Goal: Task Accomplishment & Management: Manage account settings

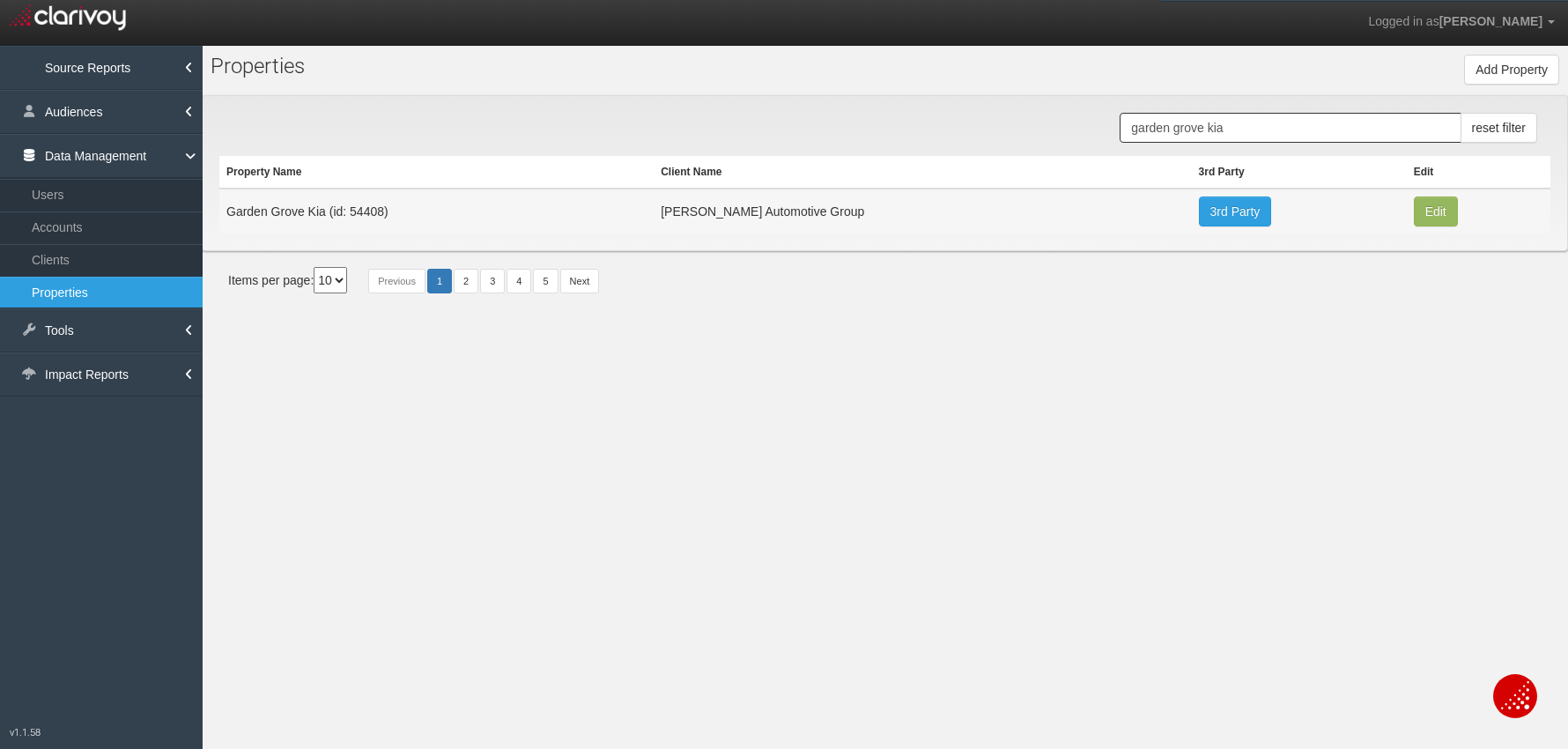
click at [1172, 136] on input "garden grove kia" at bounding box center [1290, 128] width 341 height 30
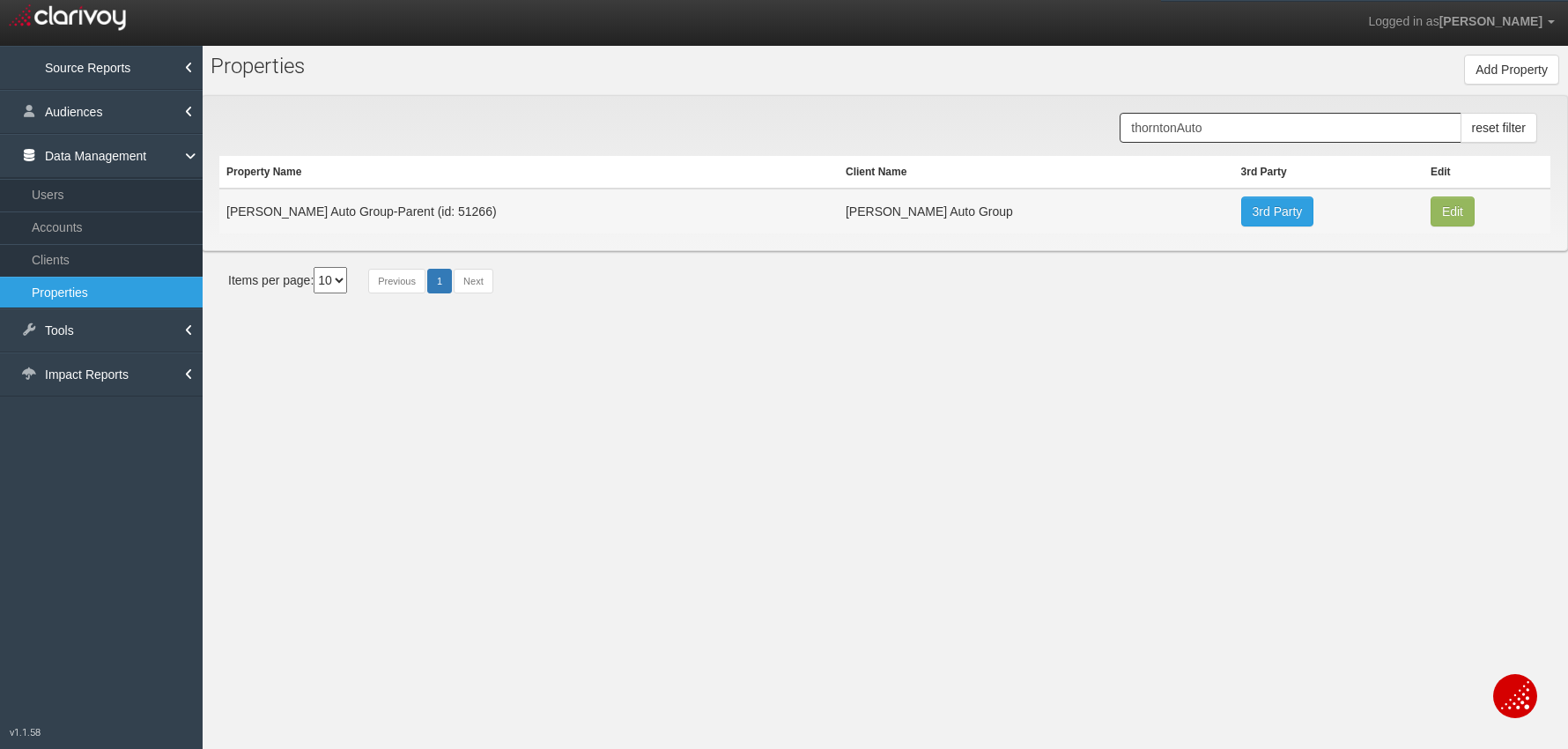
click at [1180, 130] on input "thorntonAuto" at bounding box center [1290, 128] width 341 height 30
click at [1231, 131] on input "[PERSON_NAME] Auto" at bounding box center [1290, 128] width 341 height 30
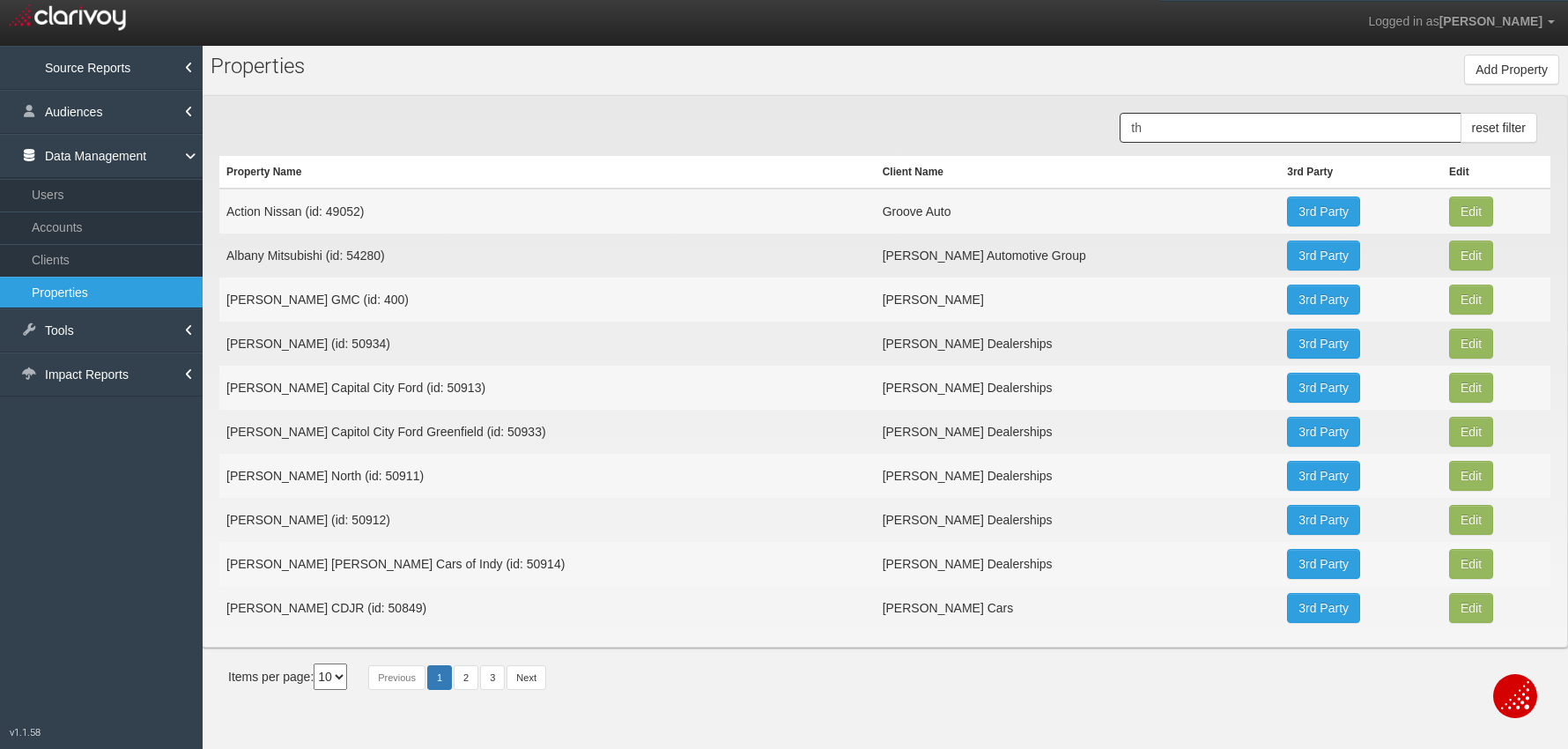
type input "t"
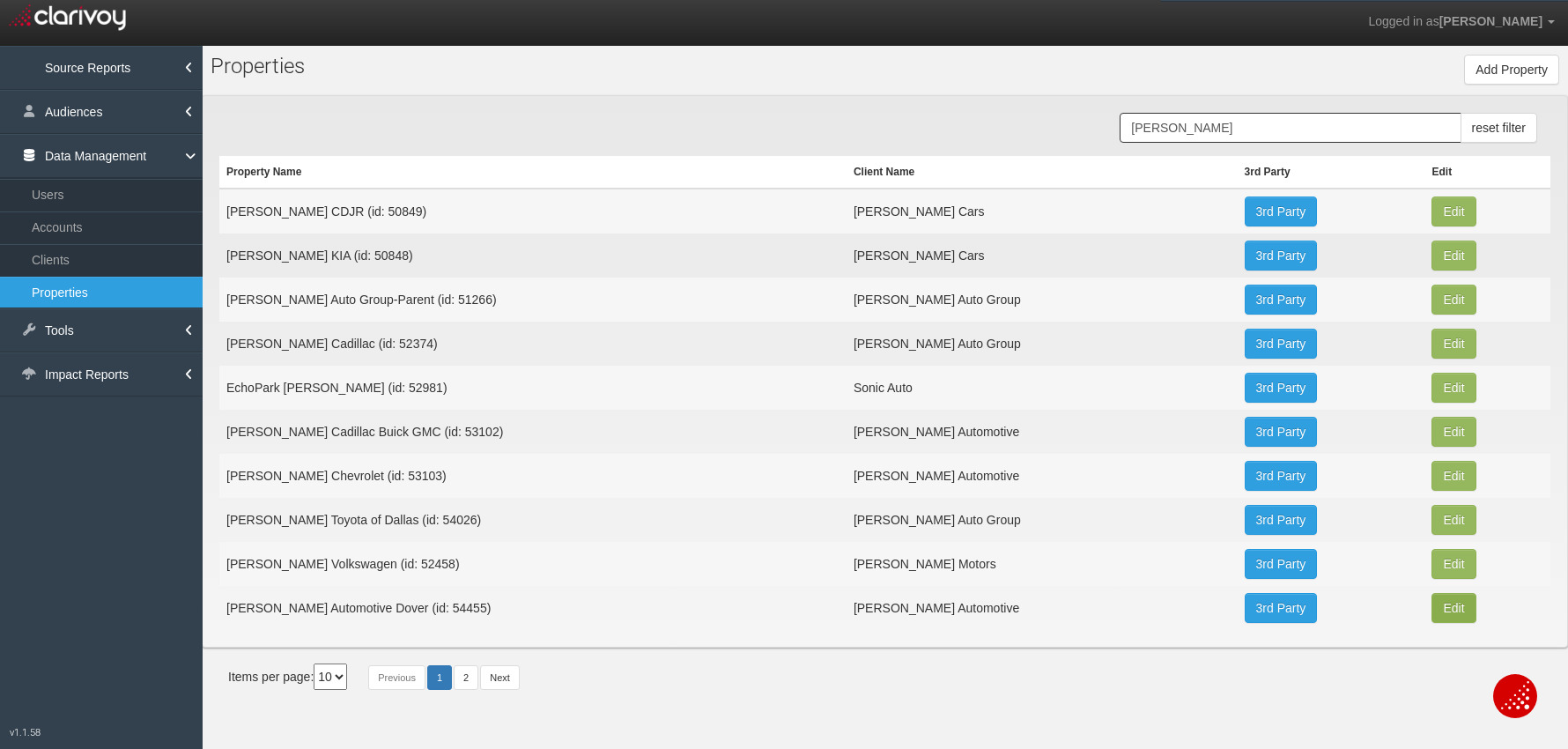
type input "[PERSON_NAME]"
click at [1444, 226] on button "Edit" at bounding box center [1453, 212] width 44 height 30
type input "[PERSON_NAME] Automotive Dover"
type input "54455"
type input "eb6f18767a20c7710bdcfe295e7e83eec2d55bc0"
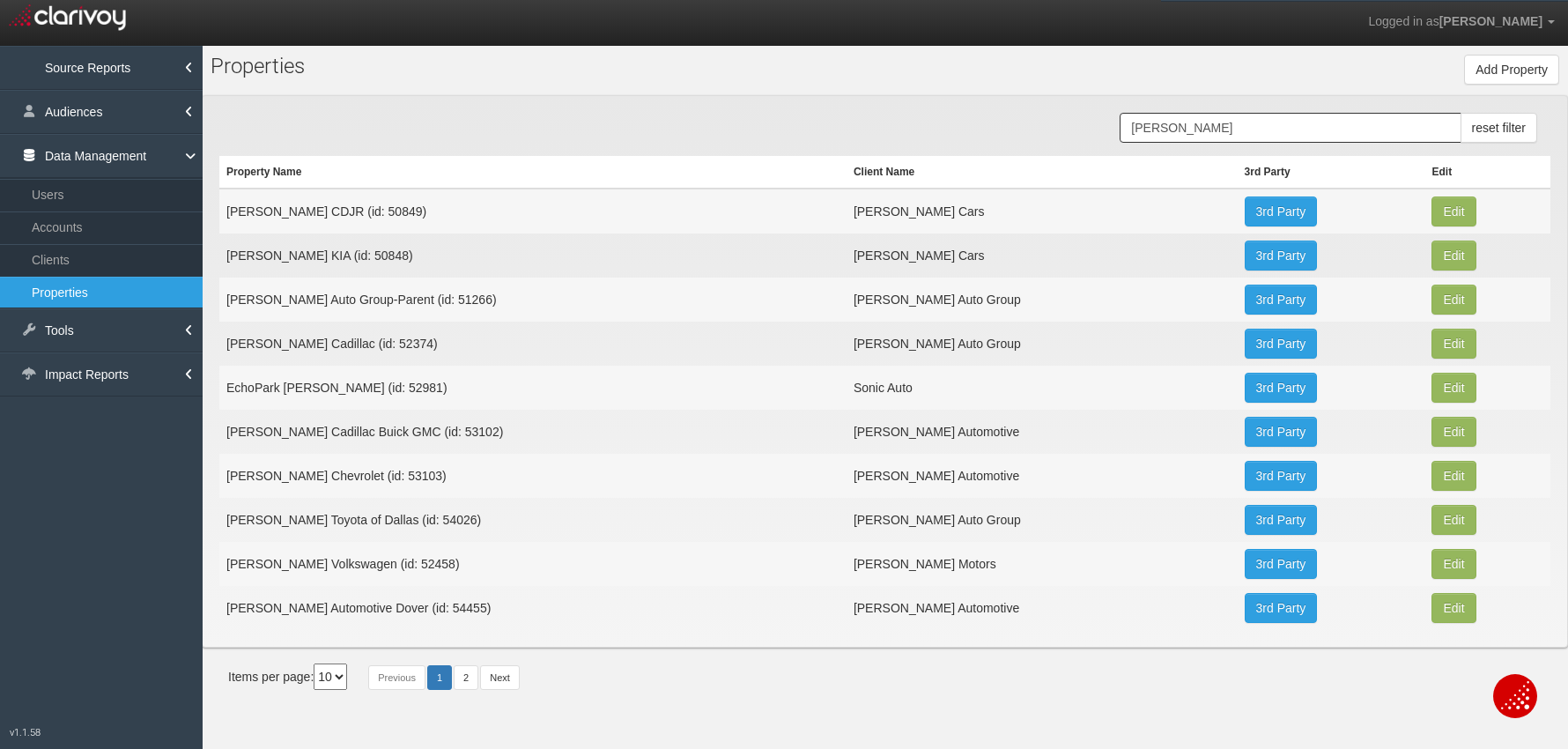
select select "670fcfd3360f945bbd4ba342"
select select "string:USD"
type input "[STREET_ADDRESS][PERSON_NAME] [GEOGRAPHIC_DATA]"
type input "[GEOGRAPHIC_DATA]"
type input "PA"
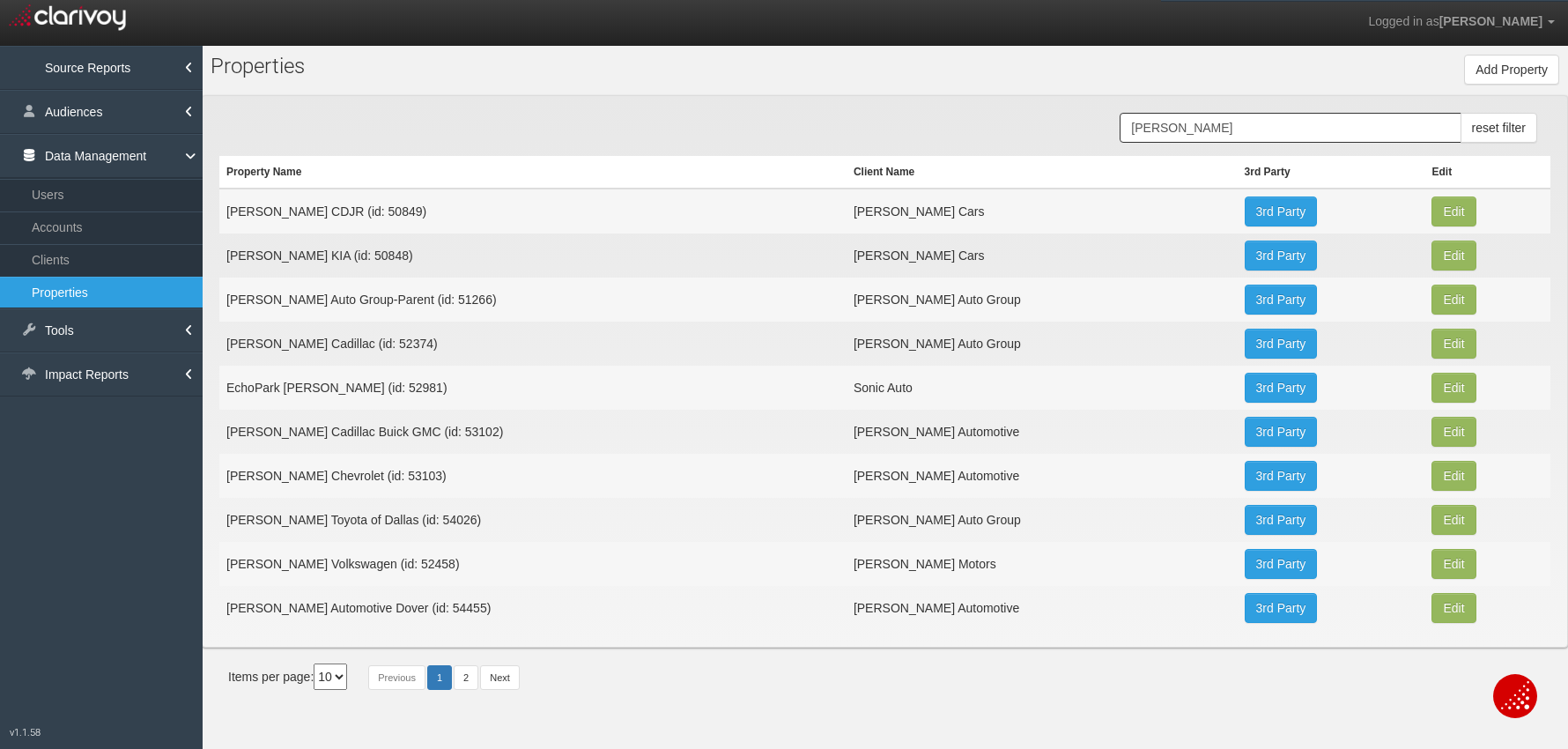
type input "17315"
type input "39.9912315"
type input "-76.8390764"
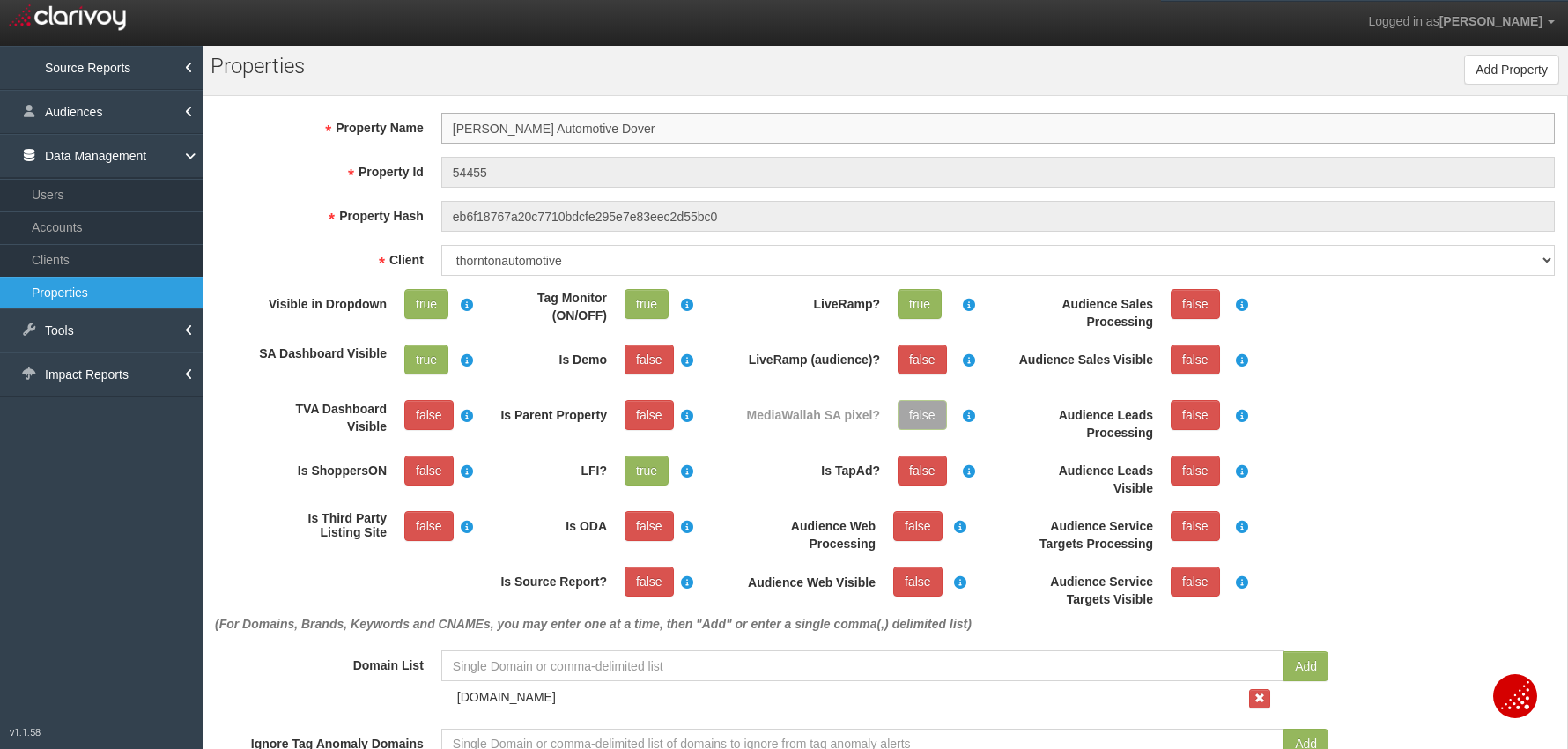
scroll to position [32, 0]
click at [478, 131] on input "[PERSON_NAME] Automotive Dover" at bounding box center [998, 128] width 1114 height 31
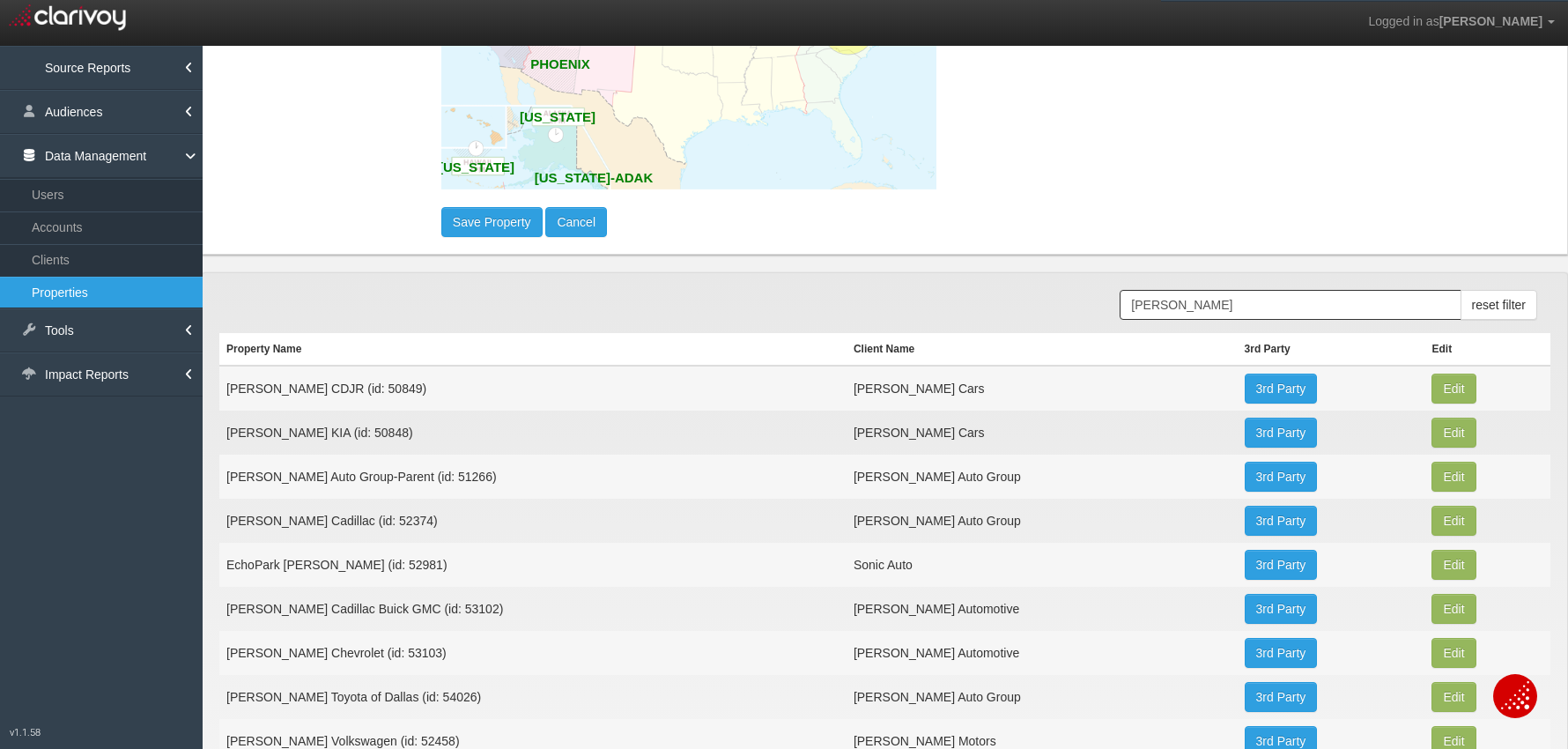
scroll to position [1490, 0]
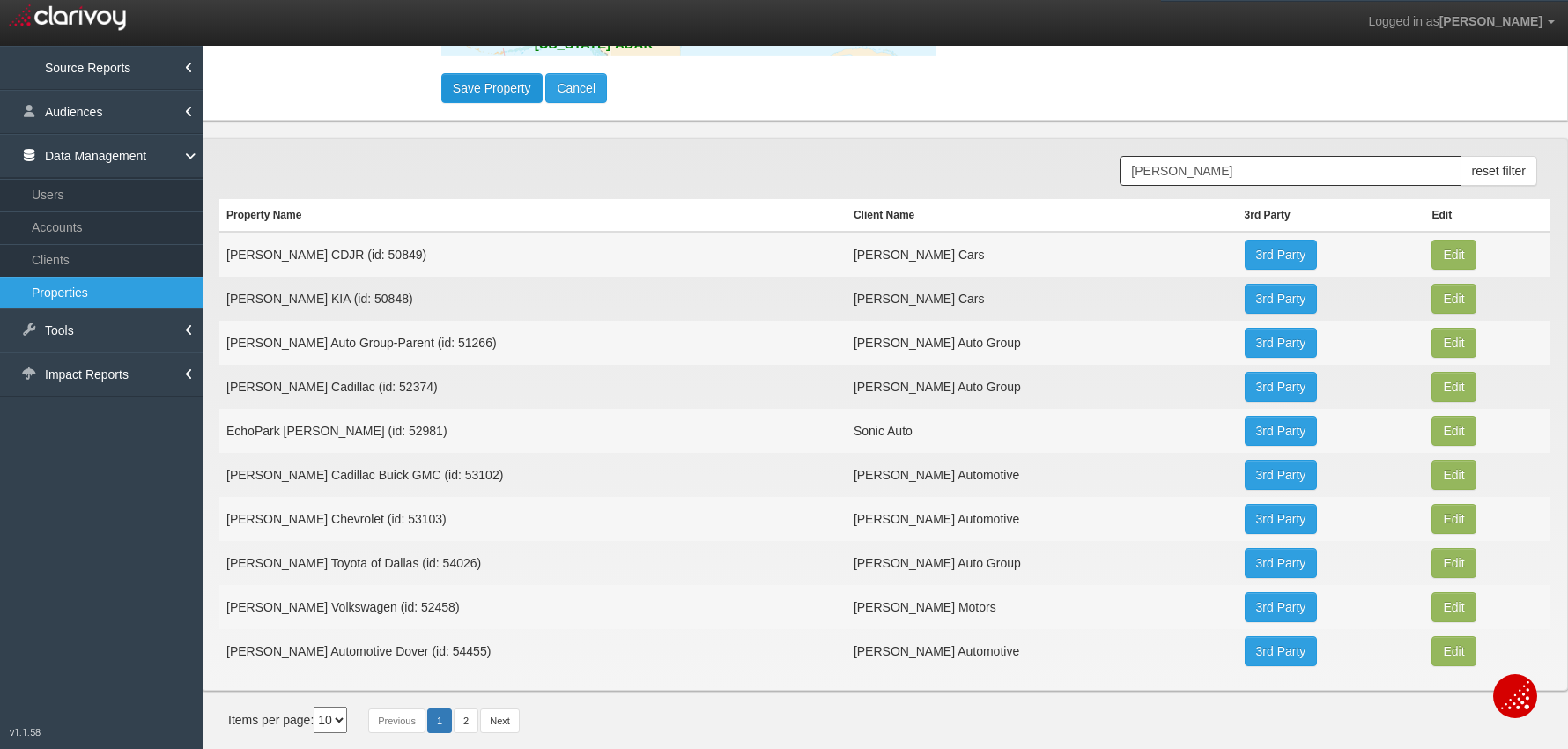
type input "[PERSON_NAME] Automotive Dover"
click at [458, 96] on button "Save Property" at bounding box center [492, 88] width 101 height 30
select select "?"
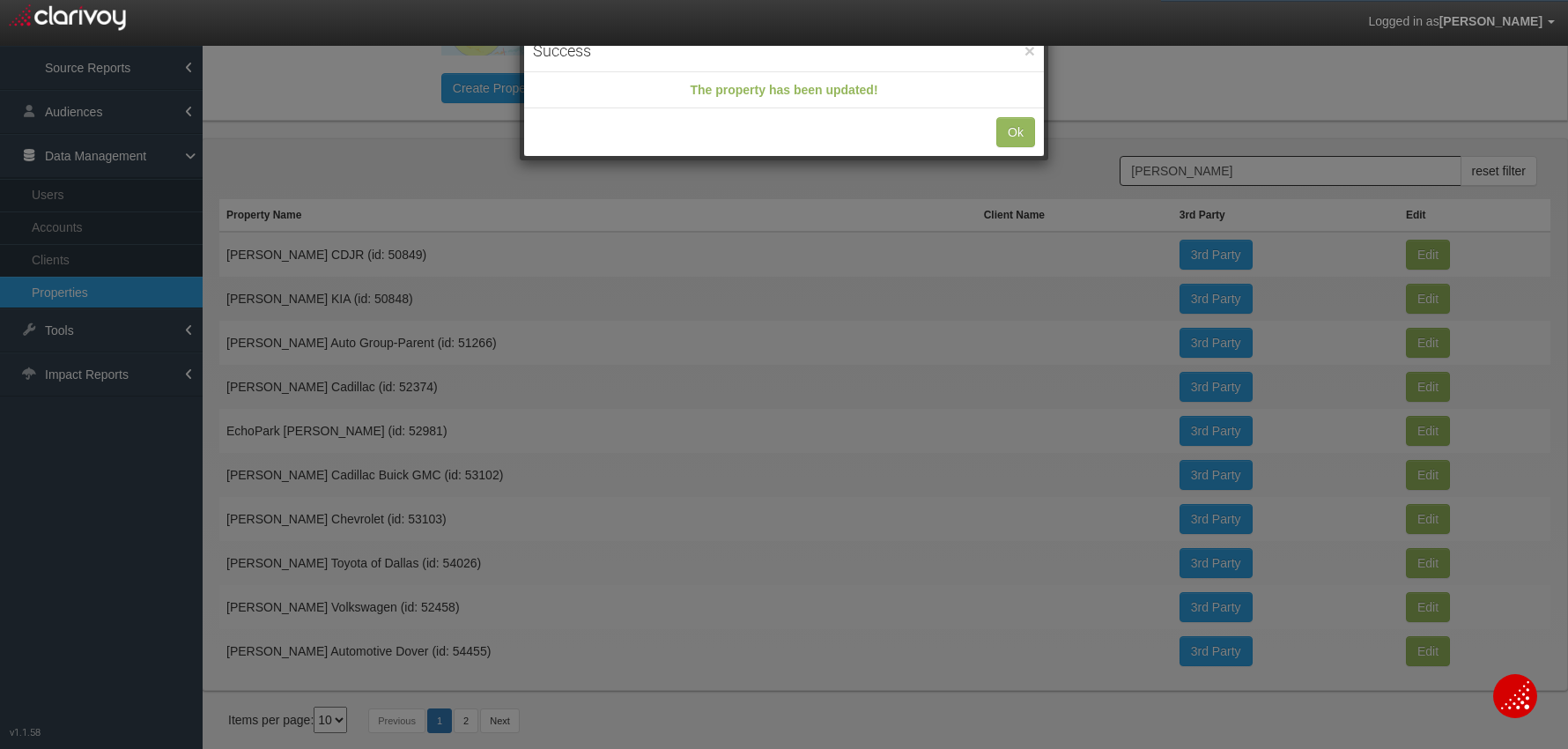
scroll to position [0, 0]
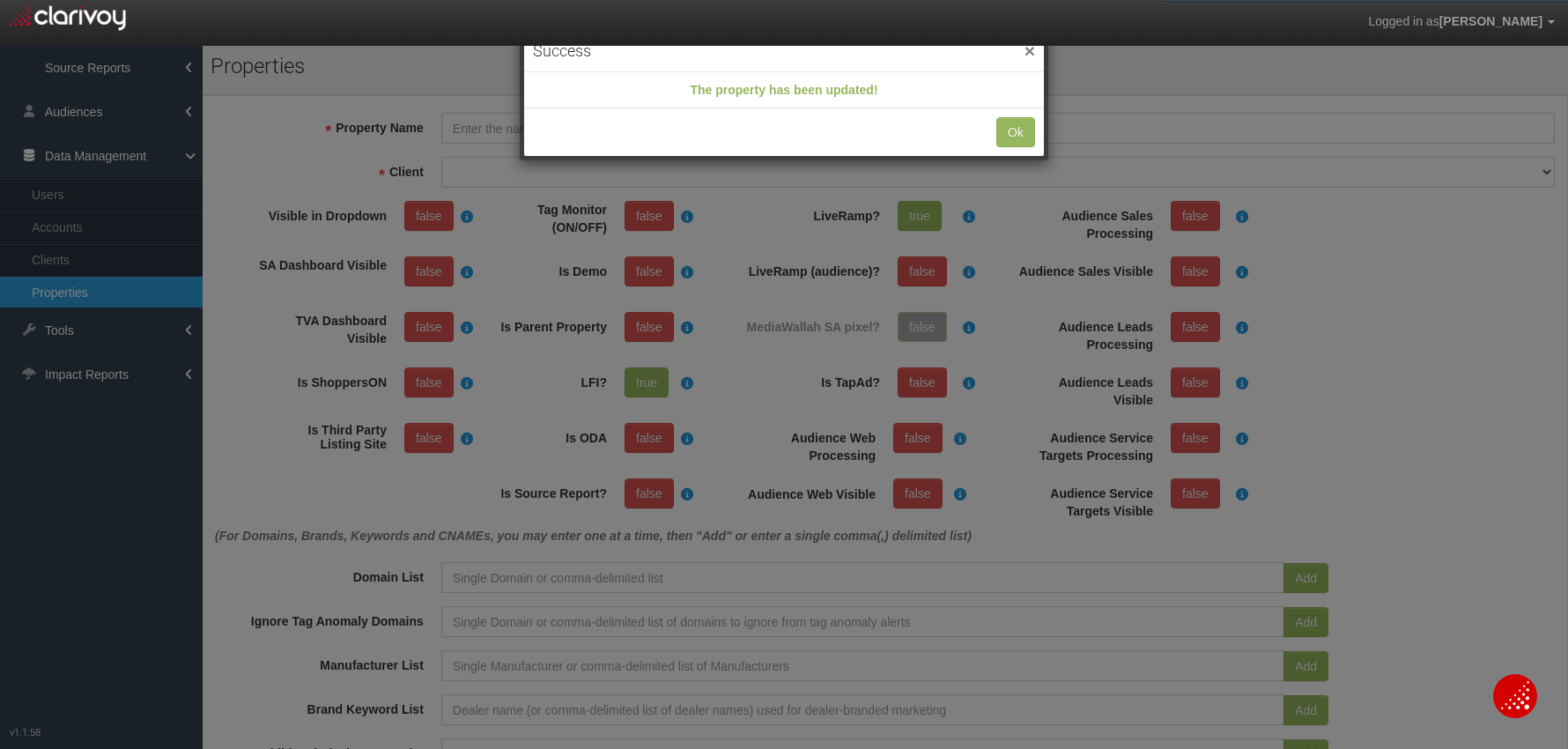
click at [1034, 51] on button "×" at bounding box center [1029, 50] width 11 height 19
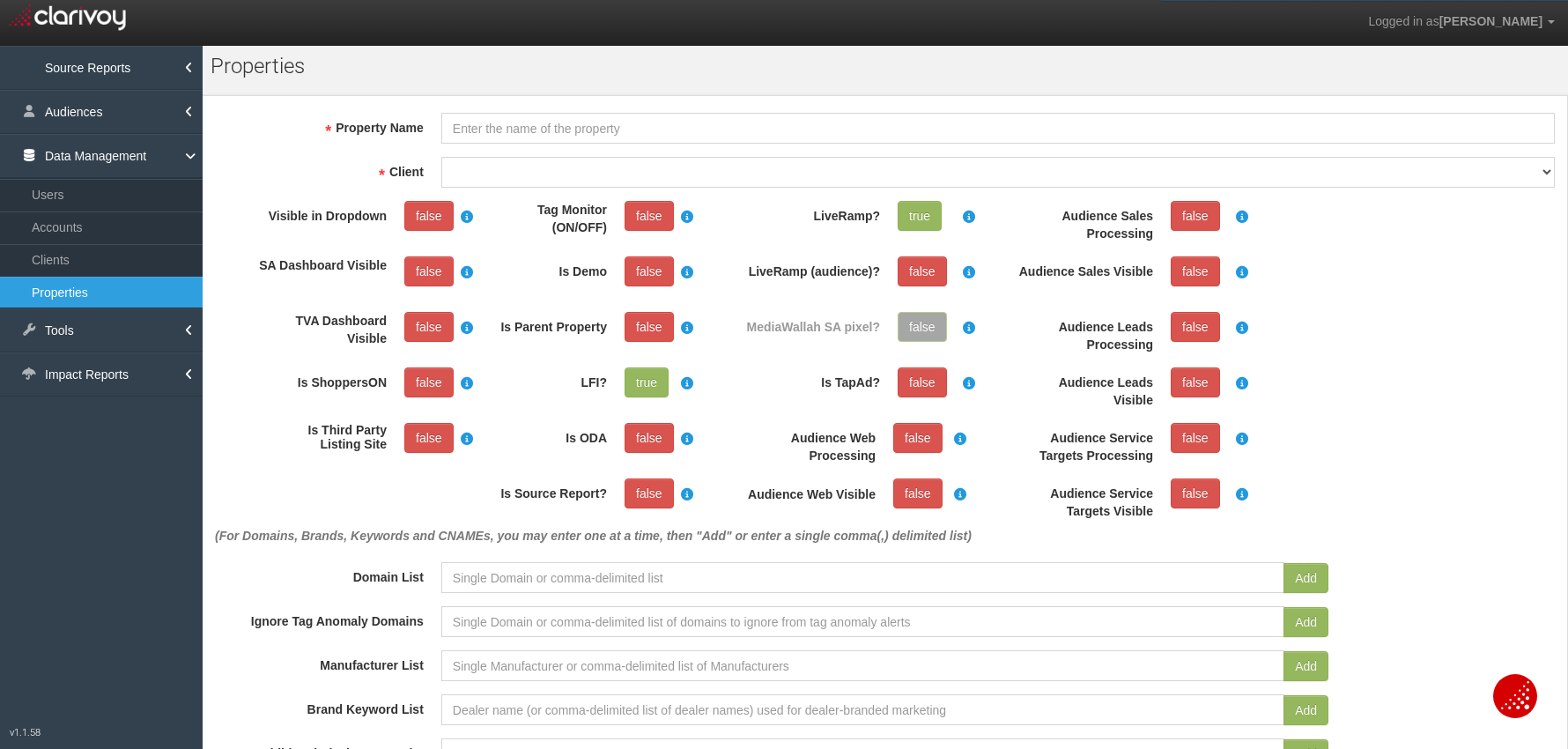
click at [126, 288] on link "Properties" at bounding box center [101, 292] width 203 height 31
click at [80, 295] on link "Properties" at bounding box center [101, 292] width 203 height 31
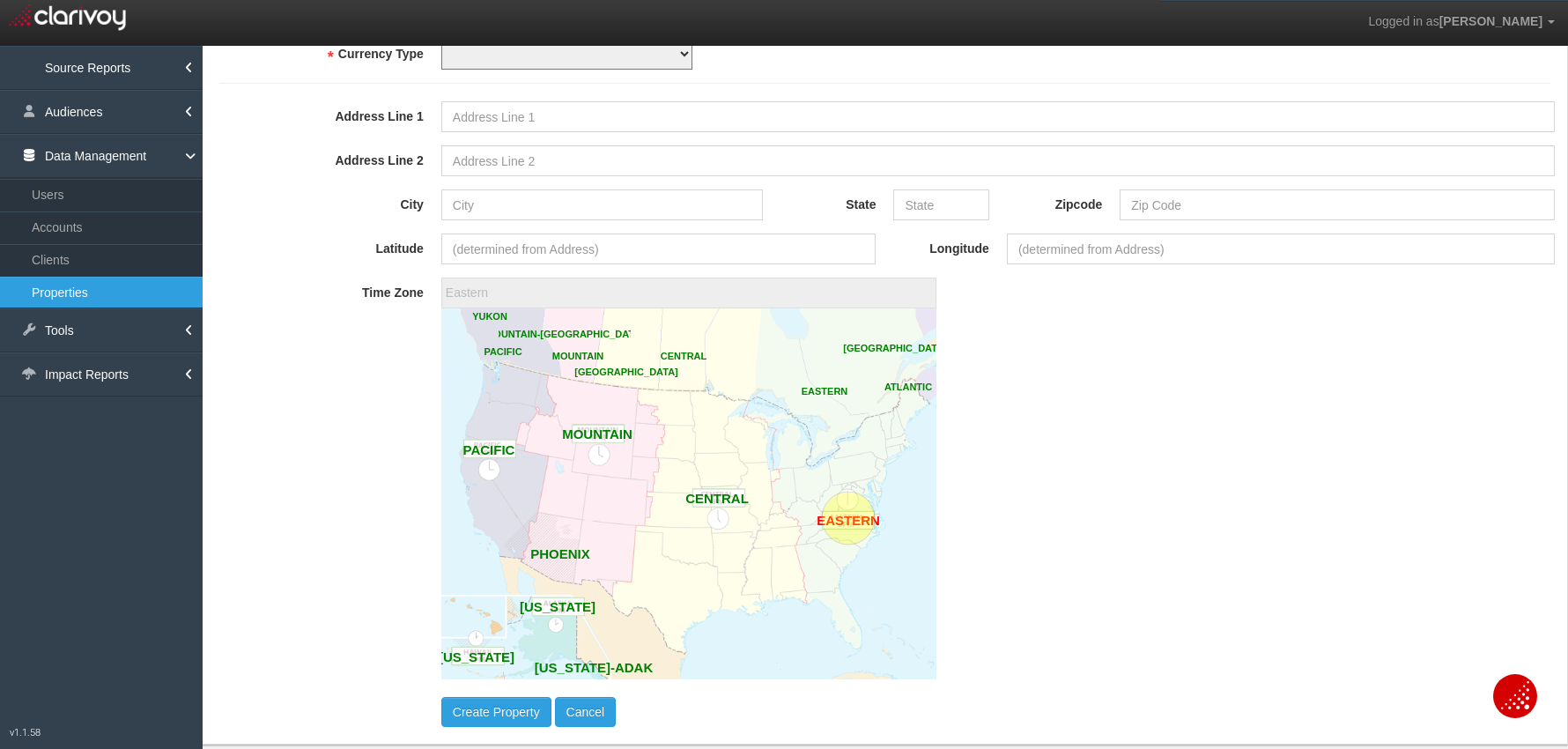
scroll to position [1027, 0]
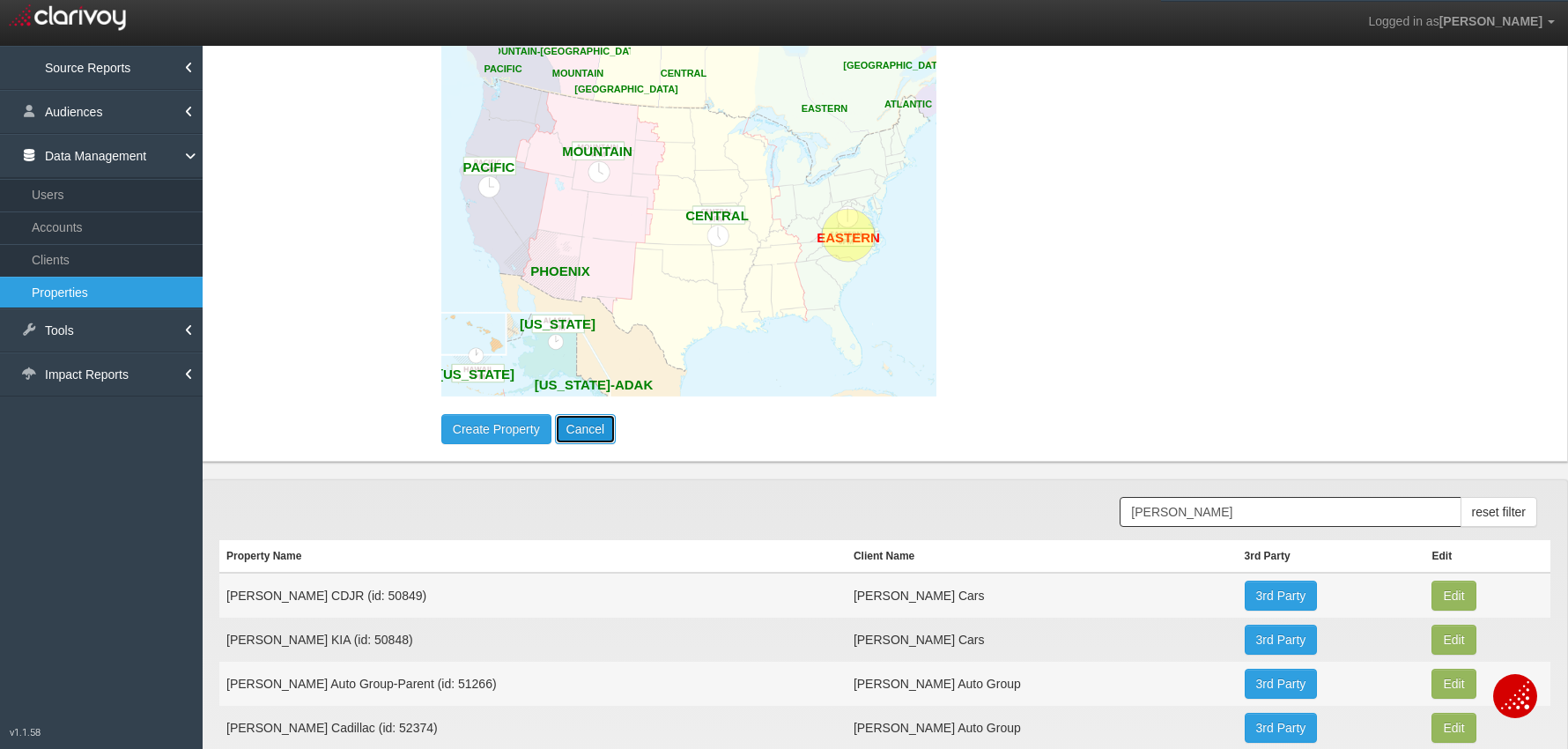
click at [602, 424] on button "Cancel" at bounding box center [585, 429] width 62 height 30
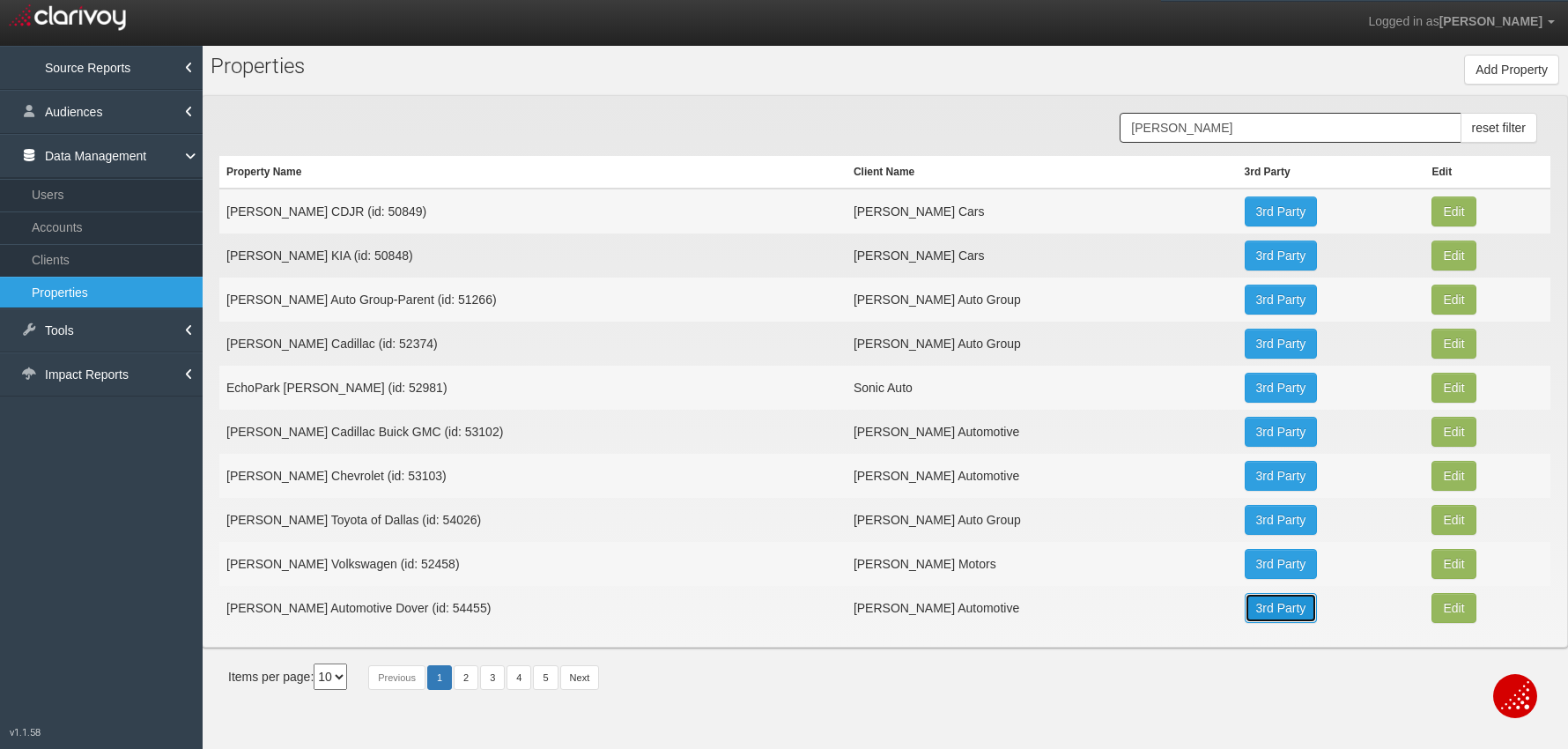
drag, startPoint x: 1245, startPoint y: 610, endPoint x: 1252, endPoint y: 598, distance: 13.9
click at [1245, 610] on link "3rd Party" at bounding box center [1281, 608] width 73 height 30
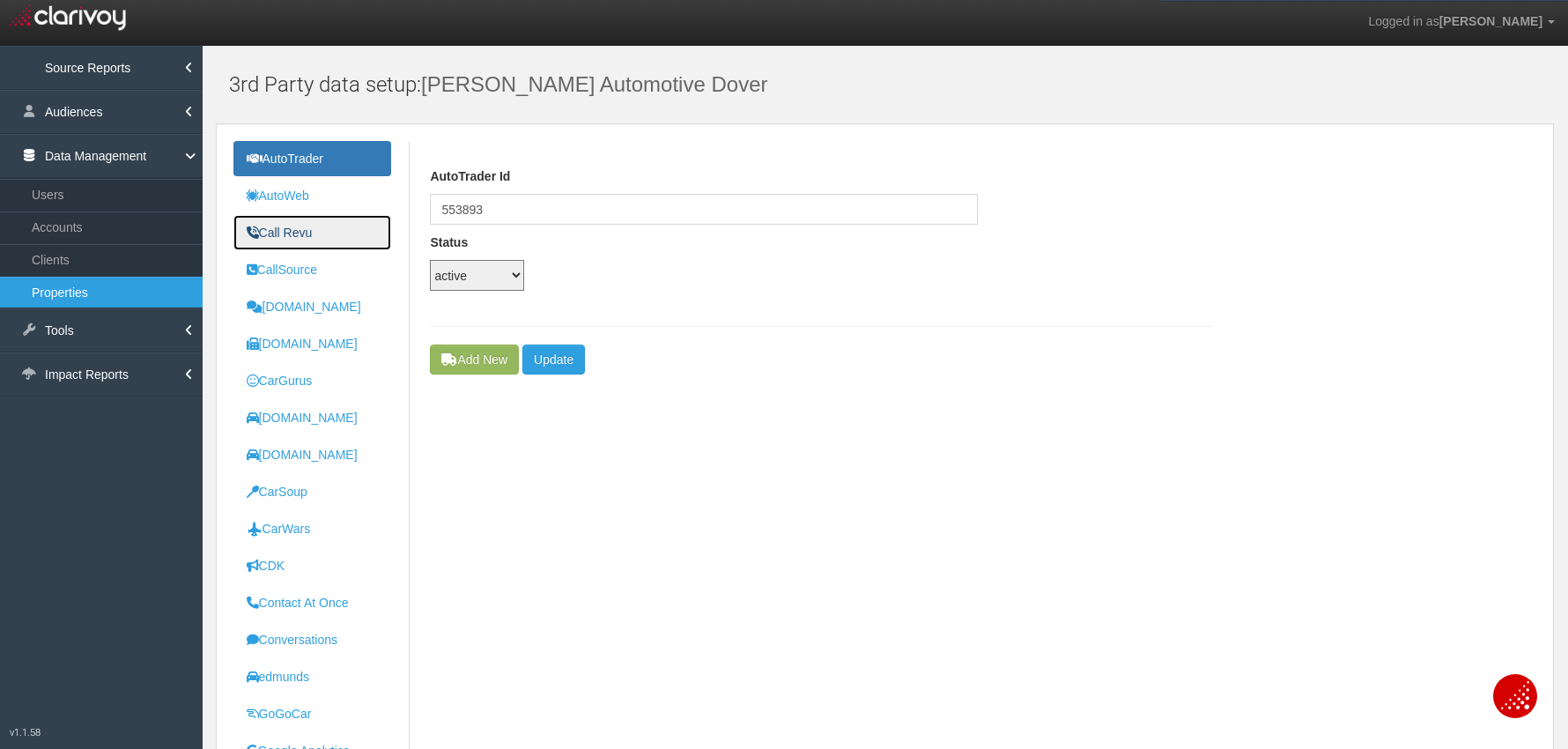
click at [278, 231] on uib-tab-heading "Call Revu" at bounding box center [279, 232] width 66 height 14
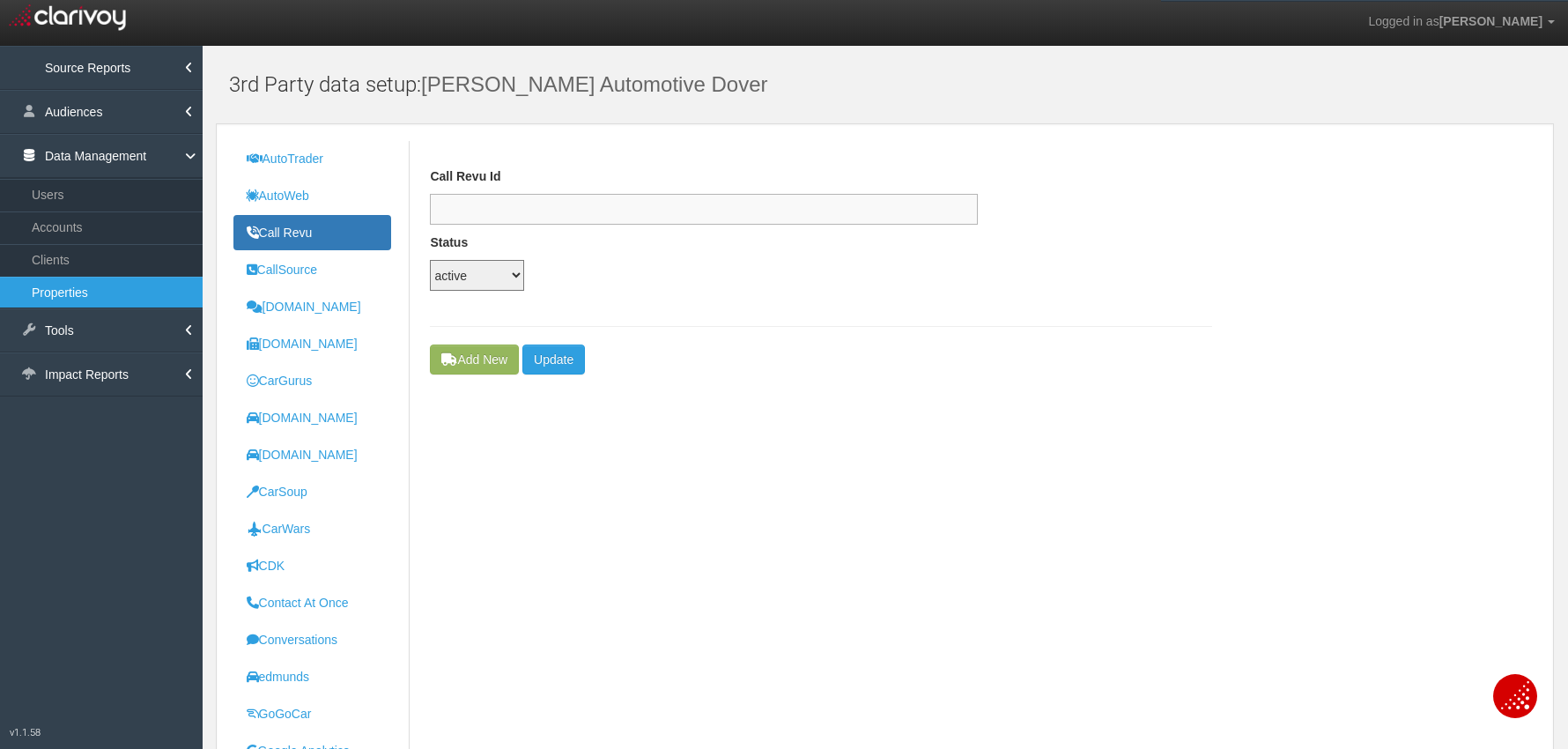
click at [484, 205] on input "text" at bounding box center [703, 209] width 548 height 31
paste input "98d0f30b-4f01-403d-a84d-239777d8b835"
type input "98d0f30b-4f01-403d-a84d-239777d8b835"
click at [570, 358] on button "Update" at bounding box center [554, 359] width 63 height 30
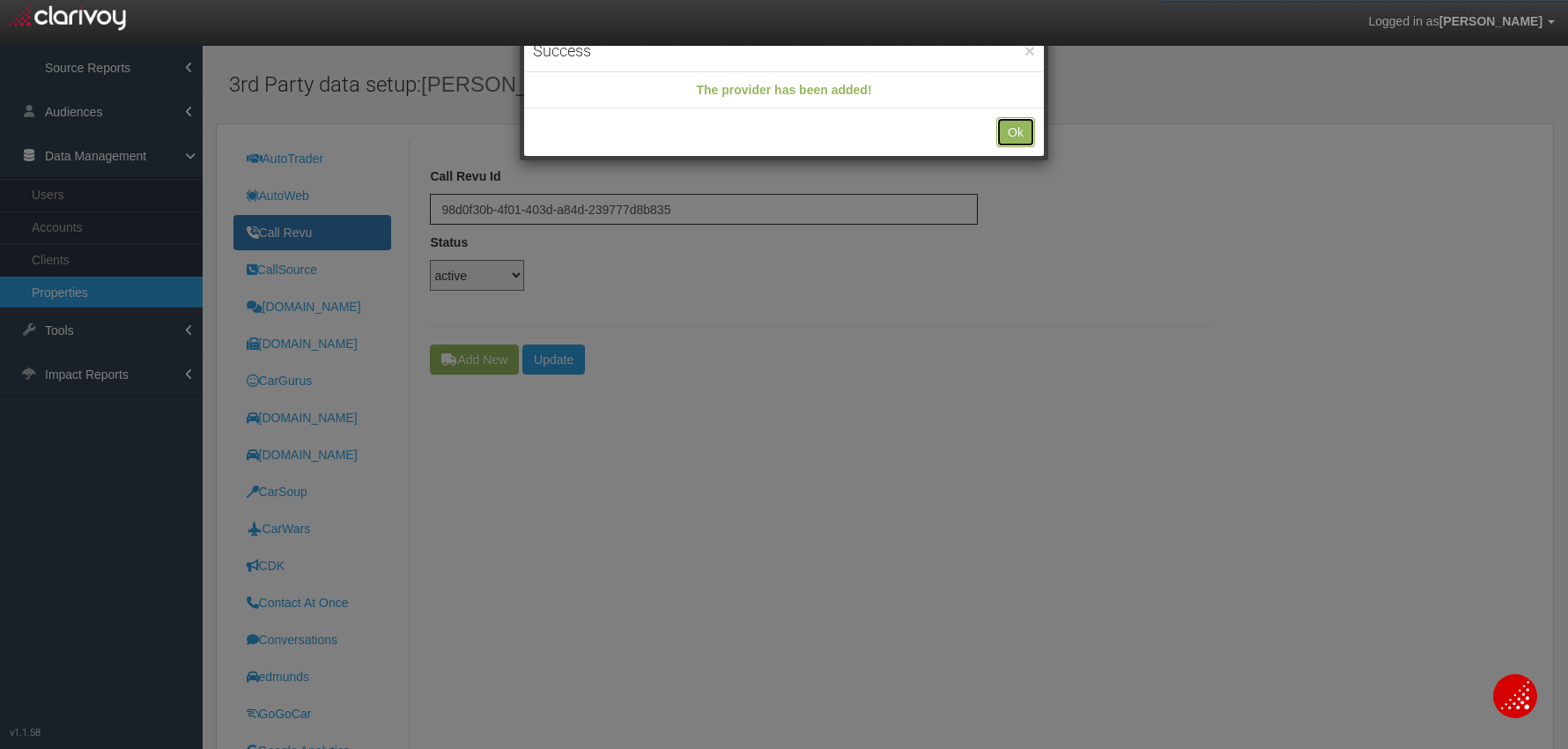
drag, startPoint x: 1020, startPoint y: 132, endPoint x: 972, endPoint y: 131, distance: 48.0
click at [1020, 132] on button "Ok" at bounding box center [1015, 132] width 38 height 30
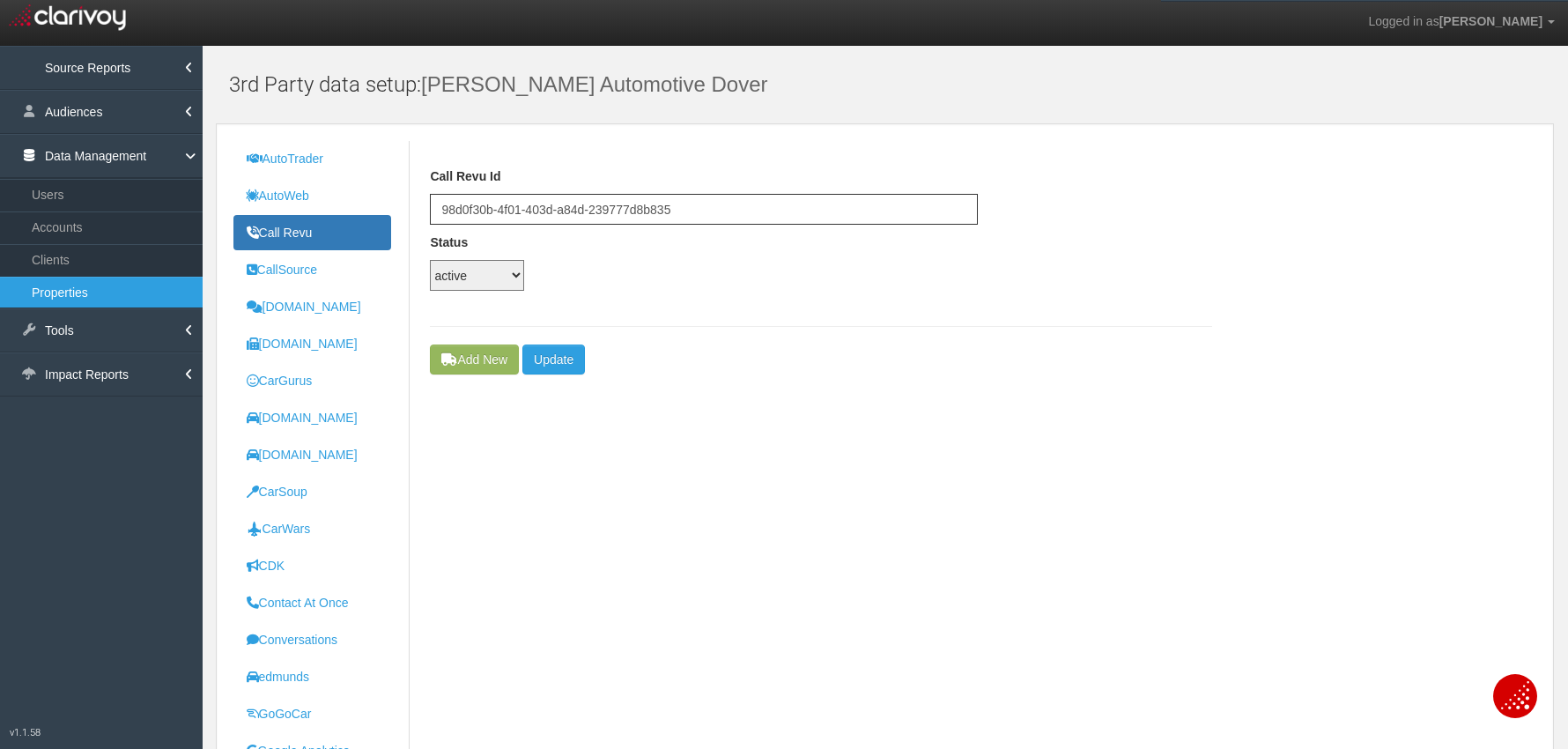
click at [73, 306] on link "Properties" at bounding box center [101, 292] width 203 height 31
click at [66, 293] on link "Properties" at bounding box center [101, 292] width 203 height 31
